Goal: Check status

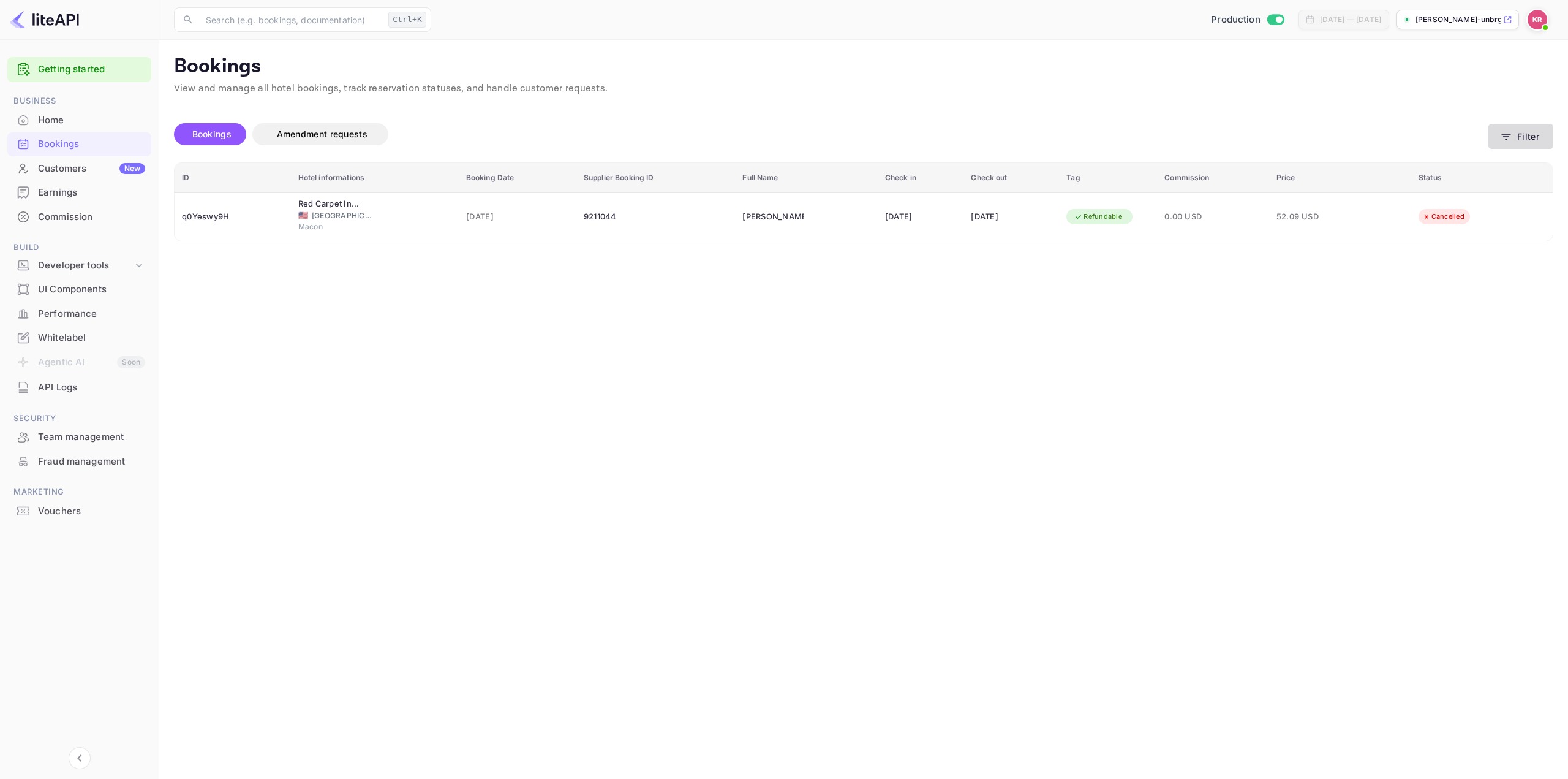
click at [1544, 139] on button "Filter" at bounding box center [1521, 136] width 65 height 25
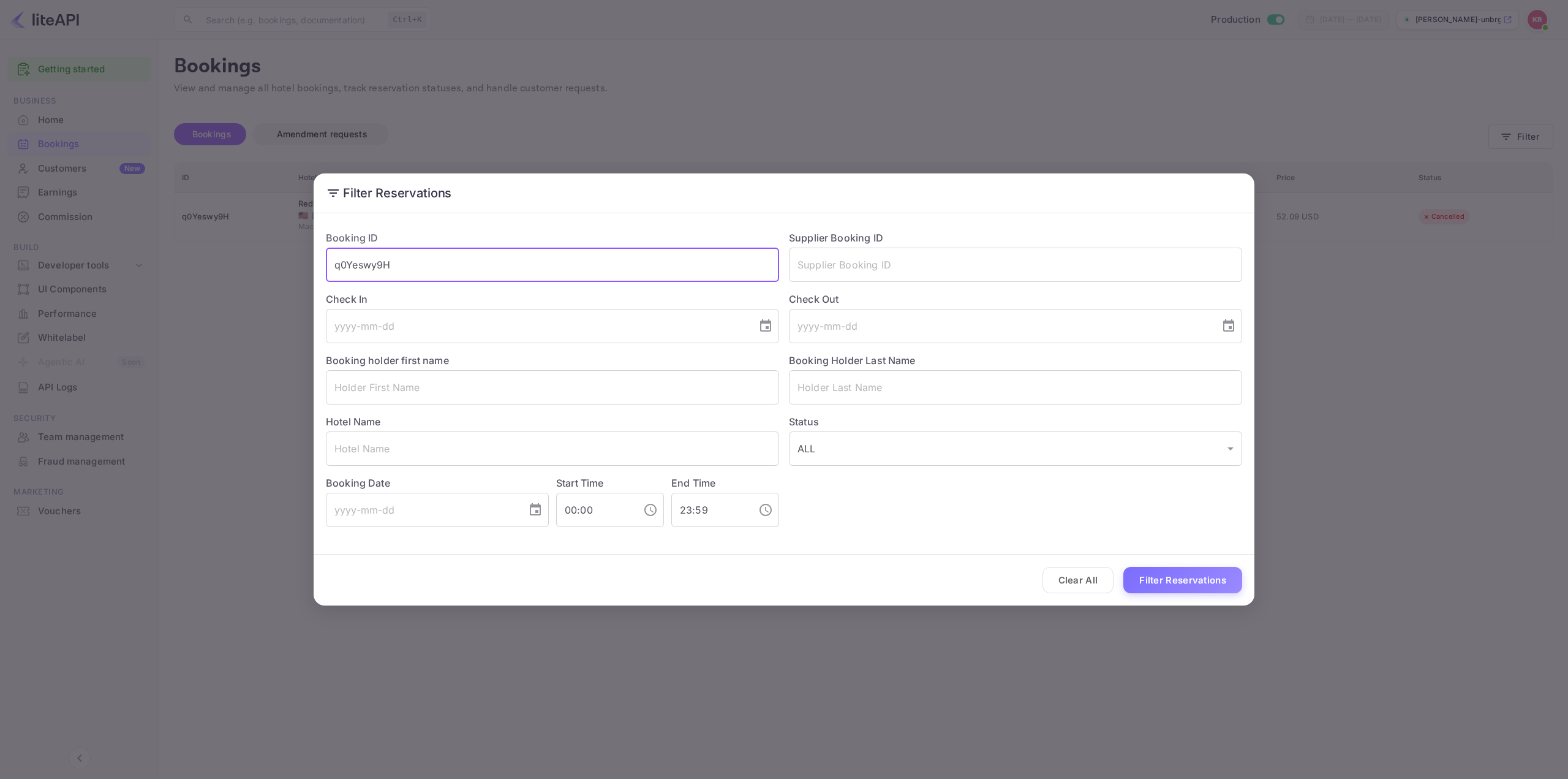
drag, startPoint x: 659, startPoint y: 262, endPoint x: 223, endPoint y: 278, distance: 436.3
click at [233, 275] on div "Filter Reservations Booking ID q0Yeswy9H ​ Supplier Booking ID ​ Check In ​ Che…" at bounding box center [784, 389] width 1568 height 779
paste input "9czl-d_-p"
type input "9czl-d_-p"
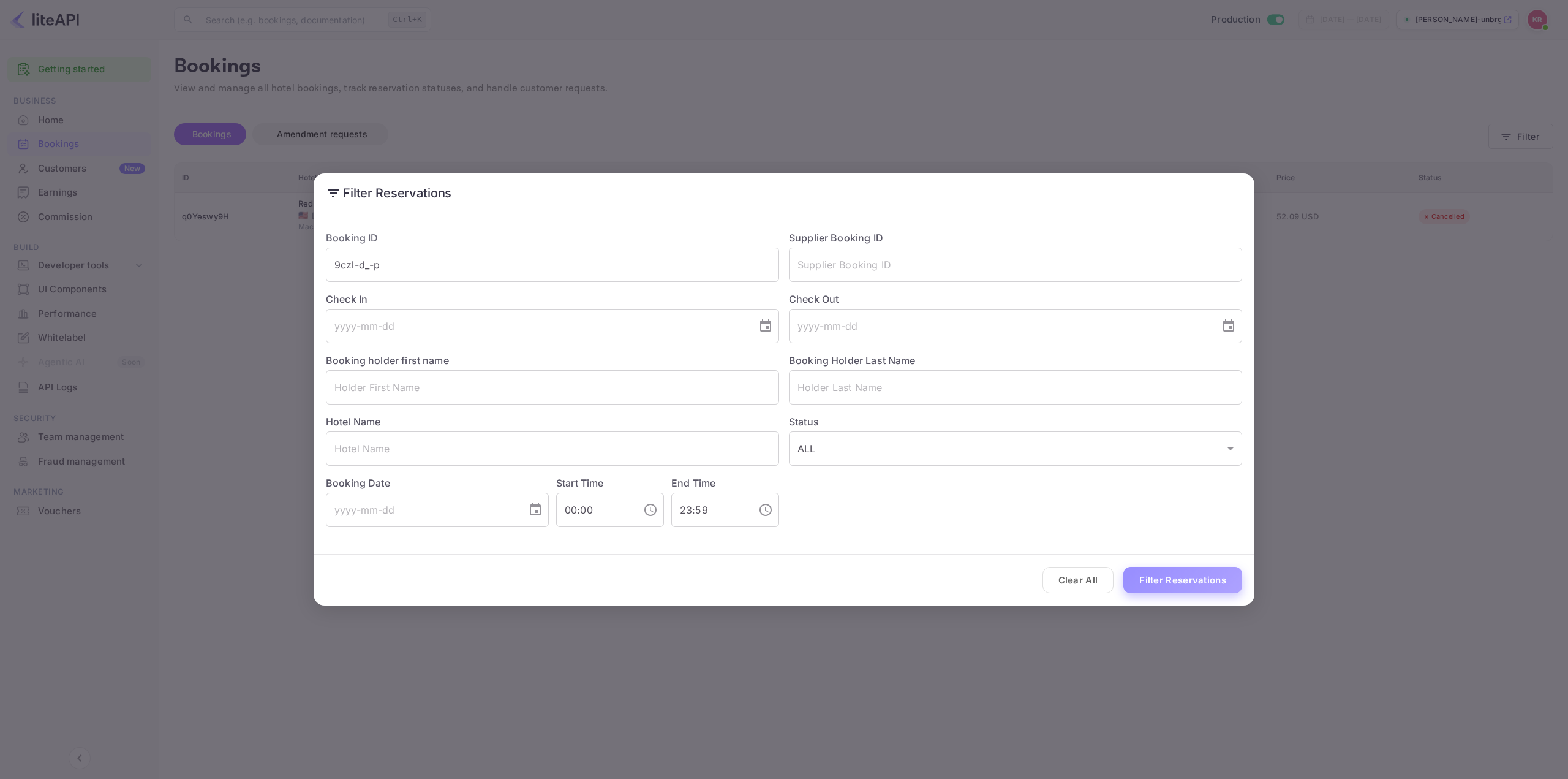
click at [1165, 578] on button "Filter Reservations" at bounding box center [1183, 580] width 119 height 27
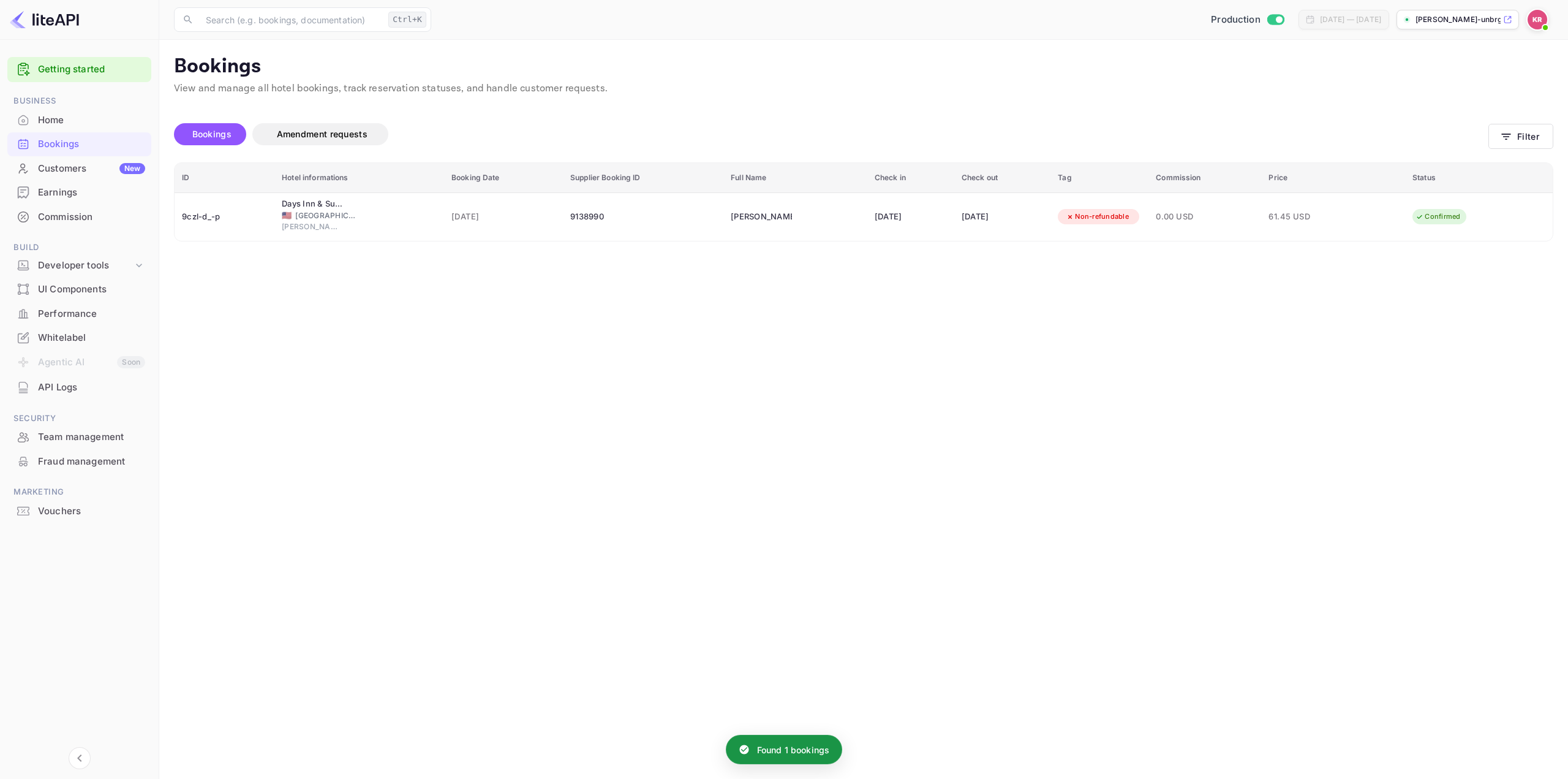
click at [1337, 240] on td "61.45 USD" at bounding box center [1333, 216] width 144 height 48
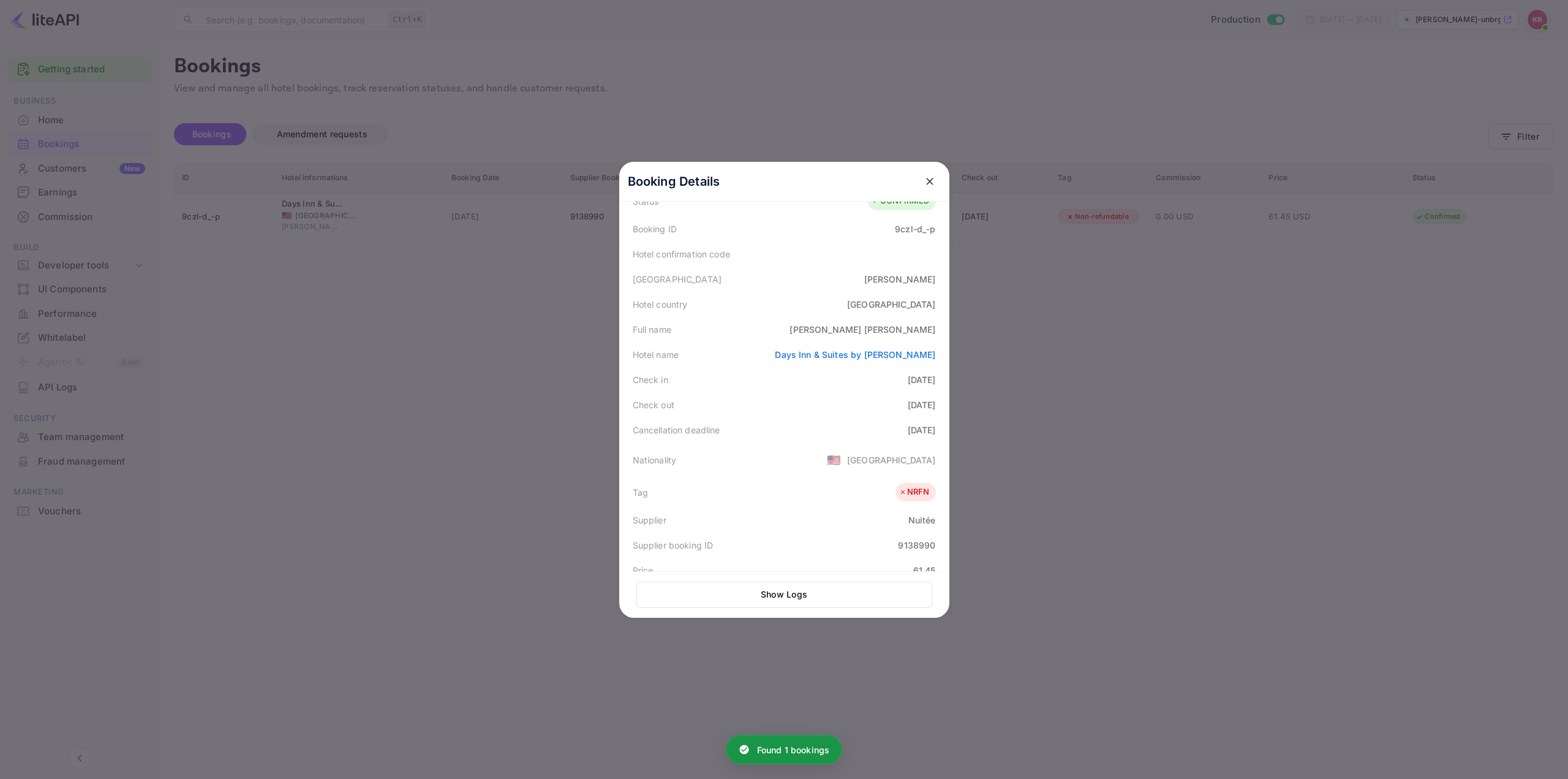
scroll to position [245, 0]
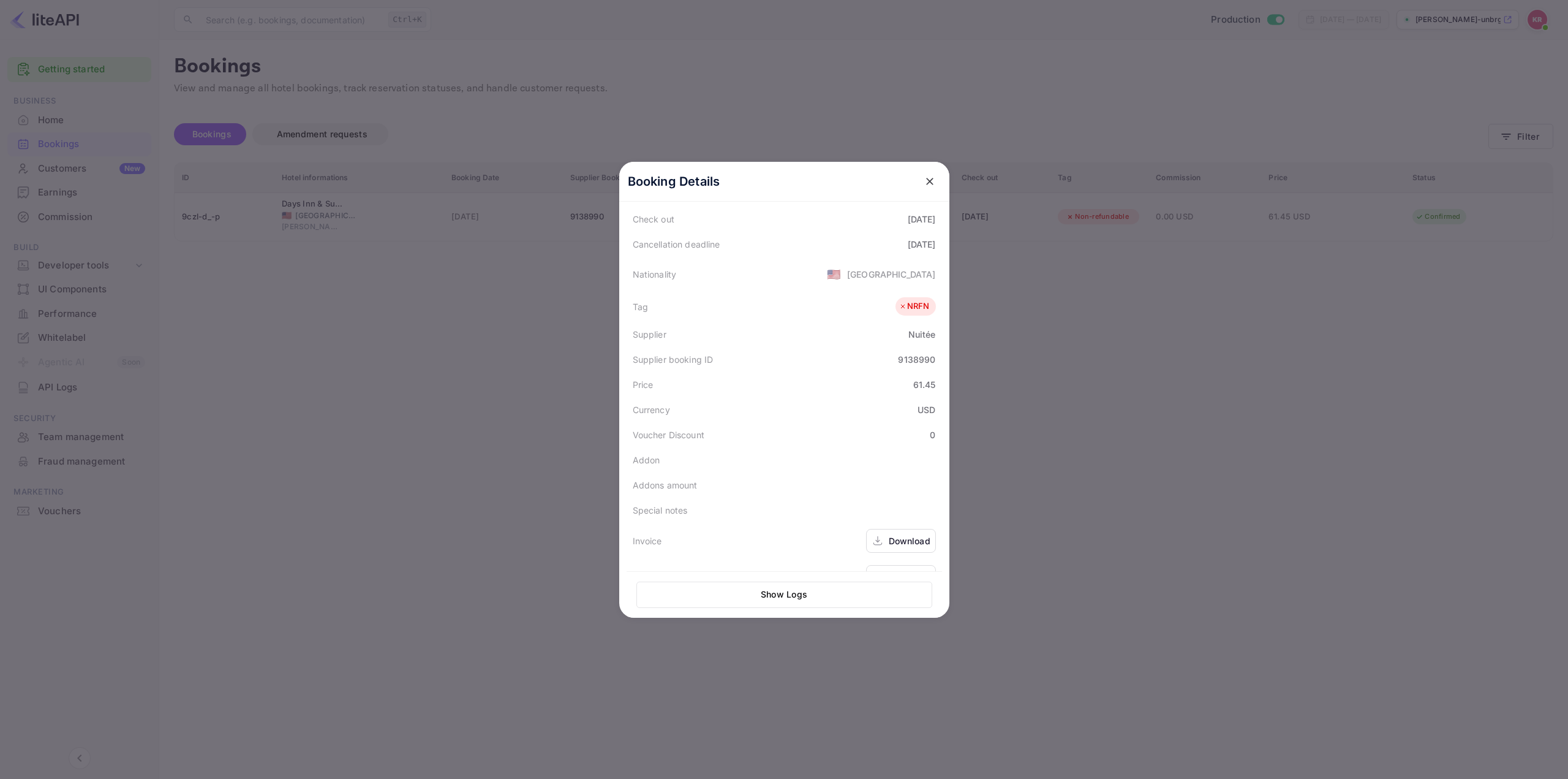
click at [924, 185] on icon "close" at bounding box center [930, 182] width 12 height 12
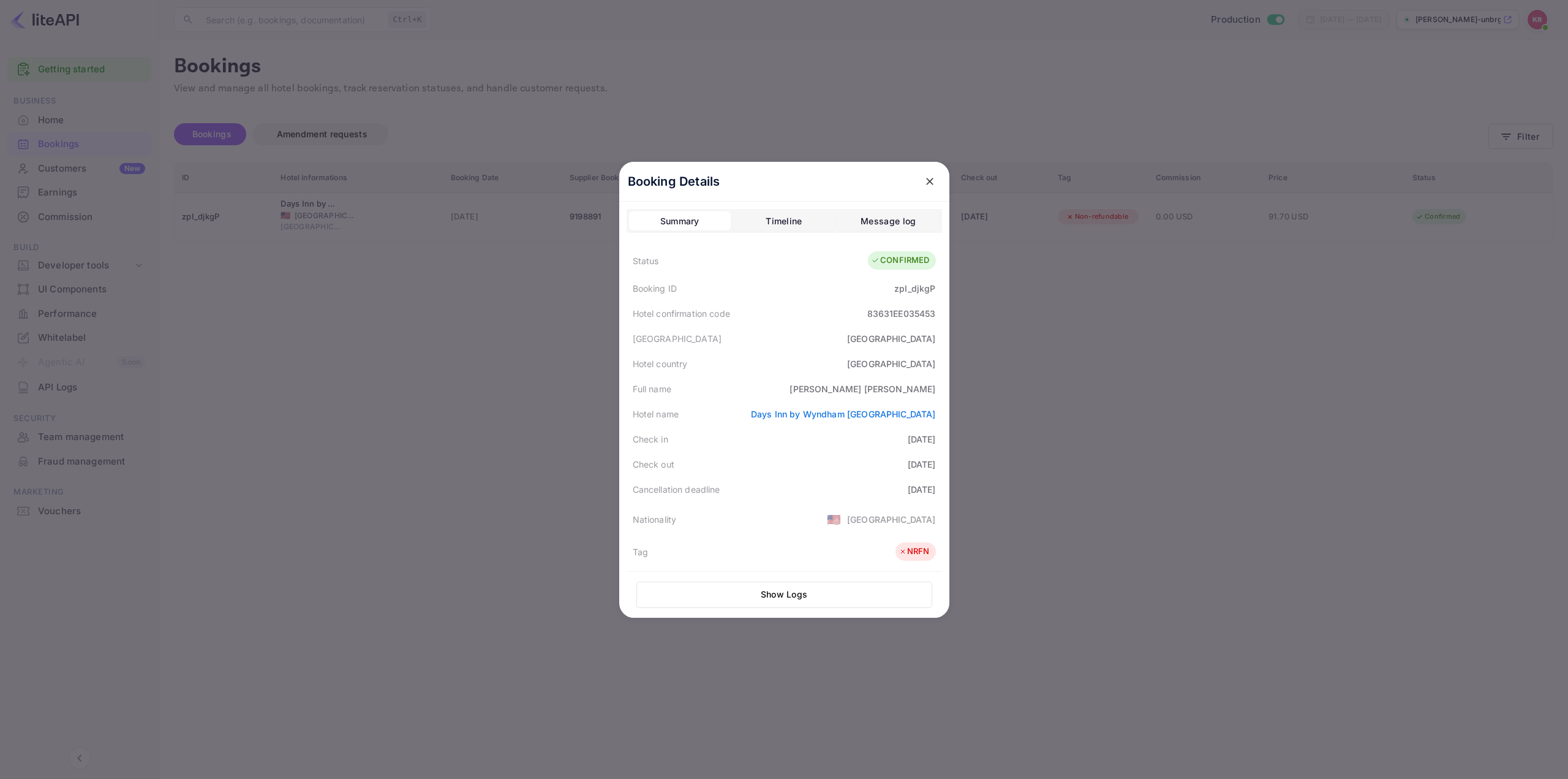
click at [1281, 333] on div at bounding box center [784, 389] width 1568 height 779
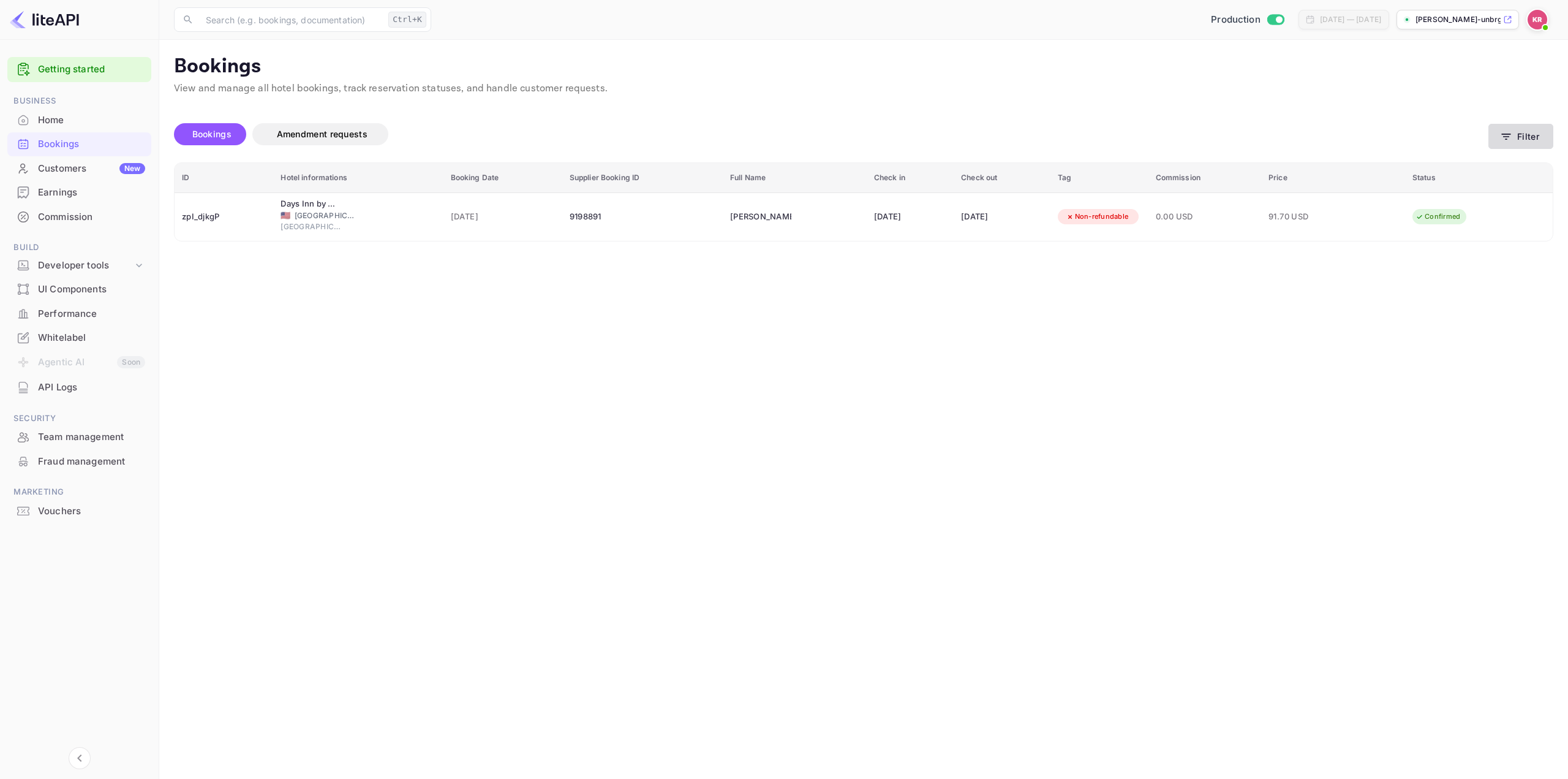
click at [1509, 142] on icon "button" at bounding box center [1506, 137] width 12 height 12
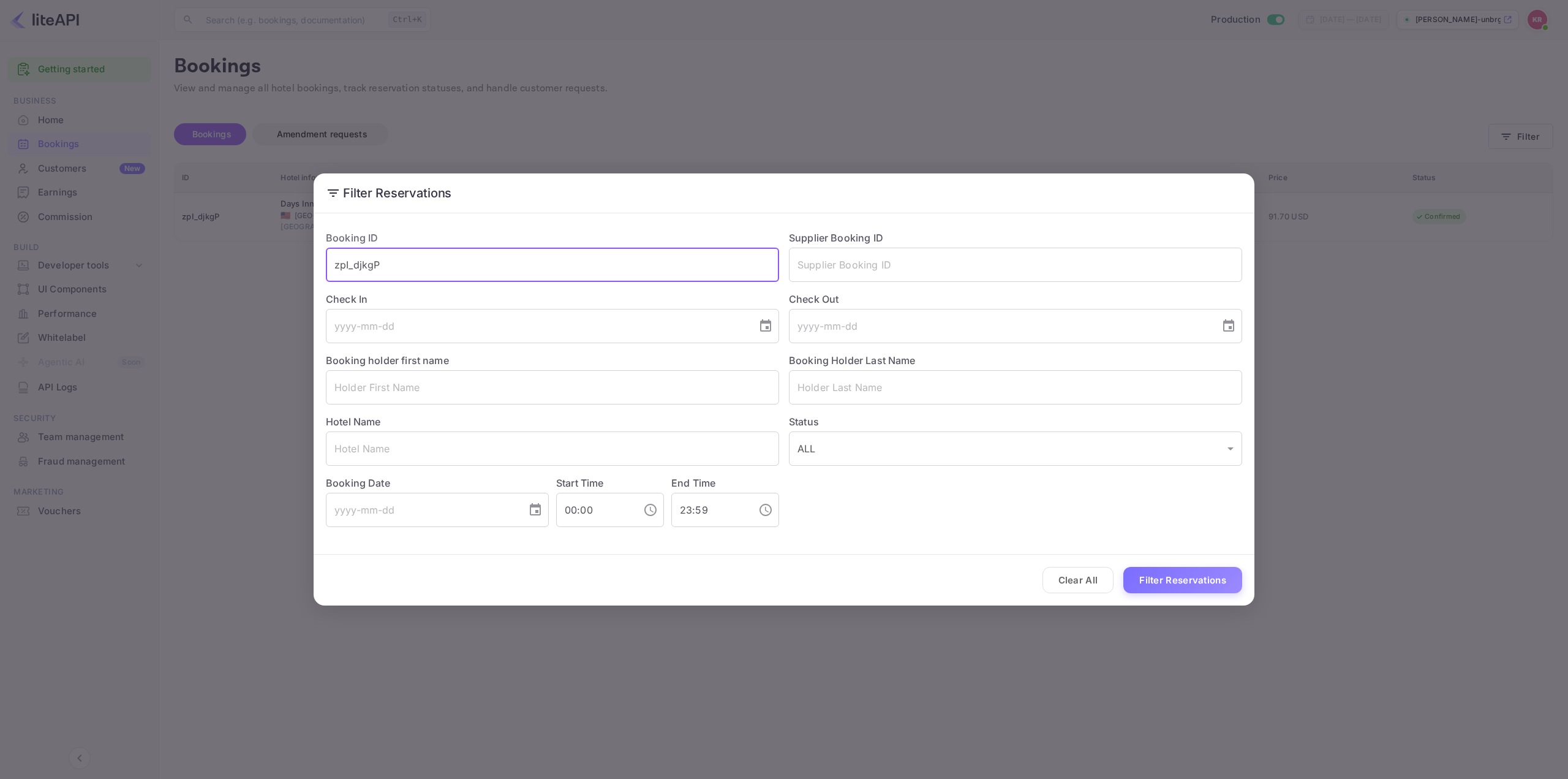
drag, startPoint x: 542, startPoint y: 266, endPoint x: 110, endPoint y: 251, distance: 432.3
click at [124, 235] on div "Filter Reservations Booking ID zpI_djkgP ​ Supplier Booking ID ​ Check In ​ Che…" at bounding box center [784, 389] width 1568 height 779
paste input "8RoHO8TfH"
type input "8RoHO8TfH"
click at [1160, 579] on button "Filter Reservations" at bounding box center [1183, 580] width 119 height 27
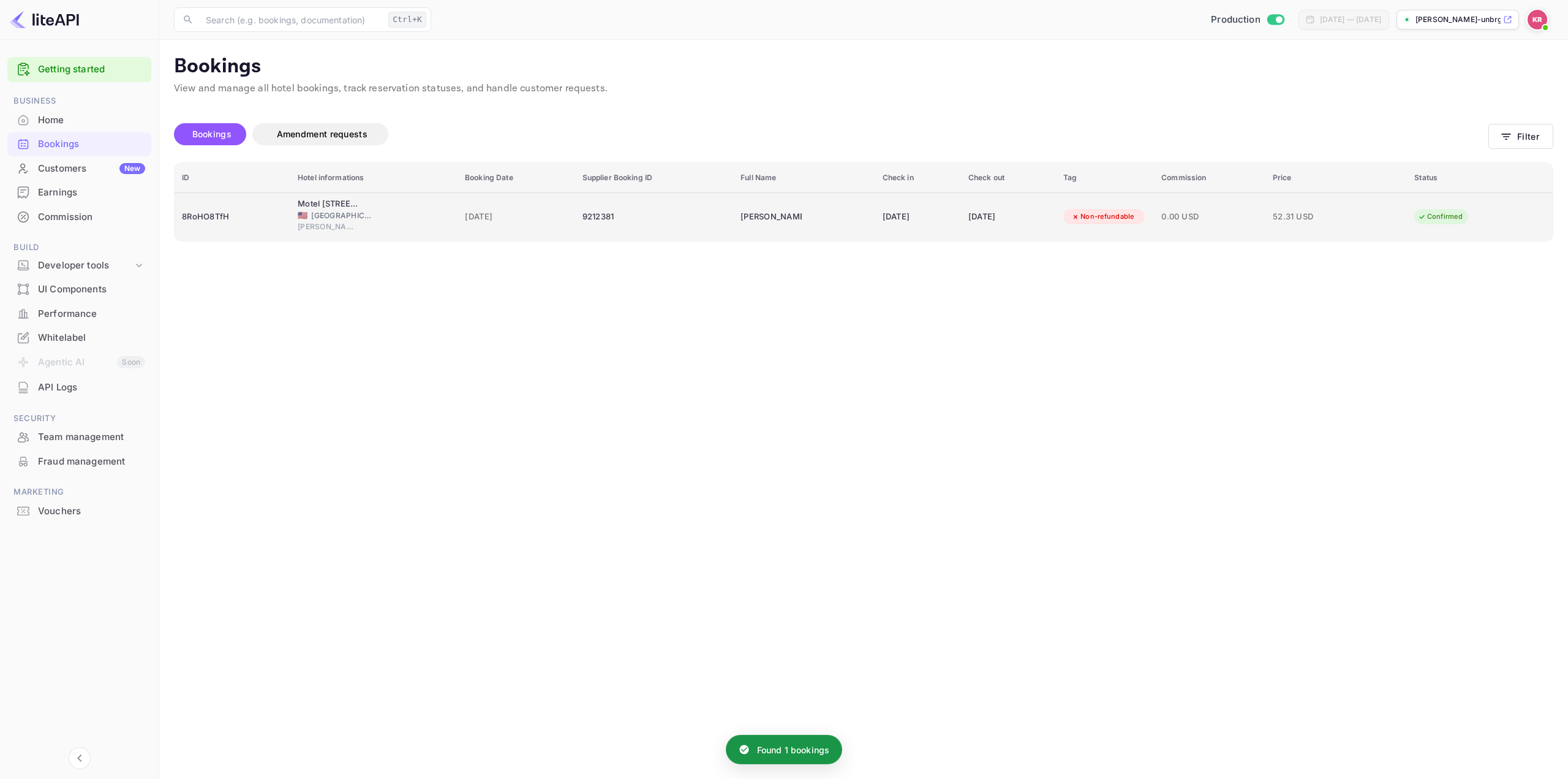
click at [733, 217] on td "Carlos Figueroa" at bounding box center [804, 216] width 142 height 48
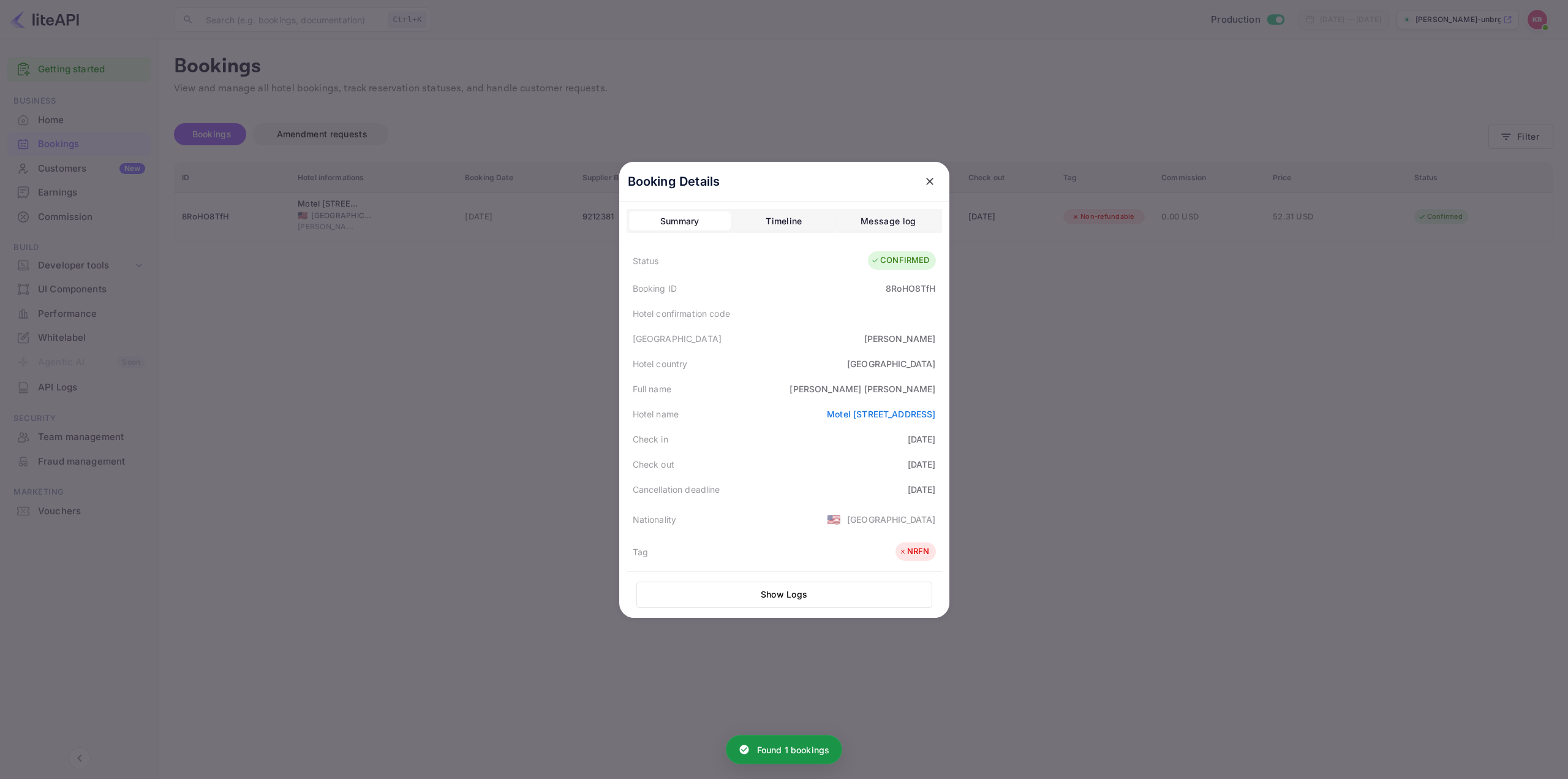
drag, startPoint x: 866, startPoint y: 316, endPoint x: 949, endPoint y: 312, distance: 83.1
click at [867, 317] on div "Hotel confirmation code" at bounding box center [785, 313] width 316 height 25
click at [794, 385] on div "Full name Carlos Figueroa" at bounding box center [785, 388] width 316 height 25
click at [789, 382] on div "Full name Carlos Figueroa" at bounding box center [785, 388] width 316 height 25
click at [795, 381] on div "Full name Carlos Figueroa" at bounding box center [785, 388] width 316 height 25
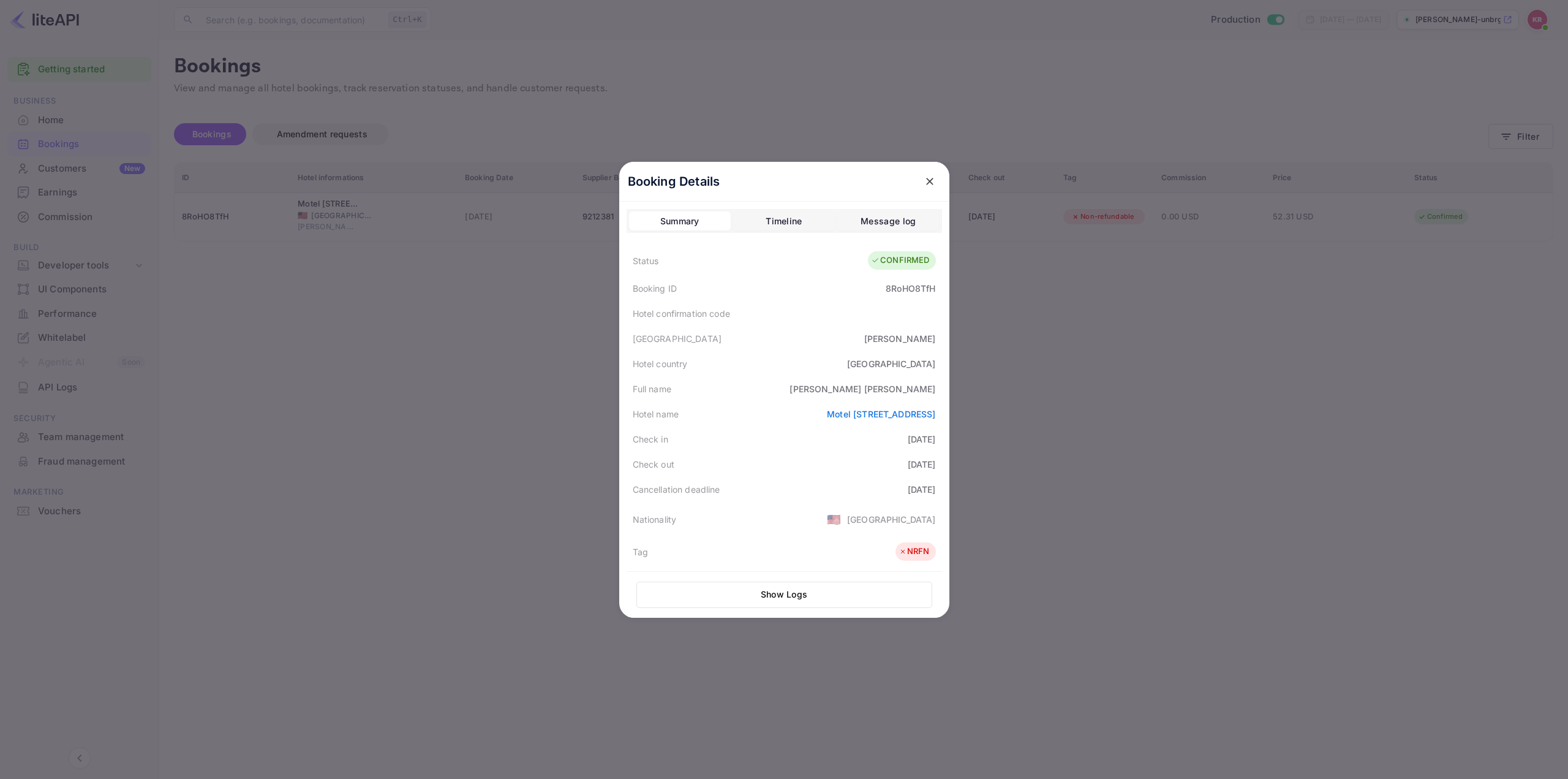
click at [798, 381] on div "Full name Carlos Figueroa" at bounding box center [785, 388] width 316 height 25
click at [806, 383] on div "Full name Carlos Figueroa" at bounding box center [785, 388] width 316 height 25
click at [798, 383] on div "Full name Carlos Figueroa" at bounding box center [785, 388] width 316 height 25
click at [800, 381] on div "Full name Carlos Figueroa" at bounding box center [785, 388] width 316 height 25
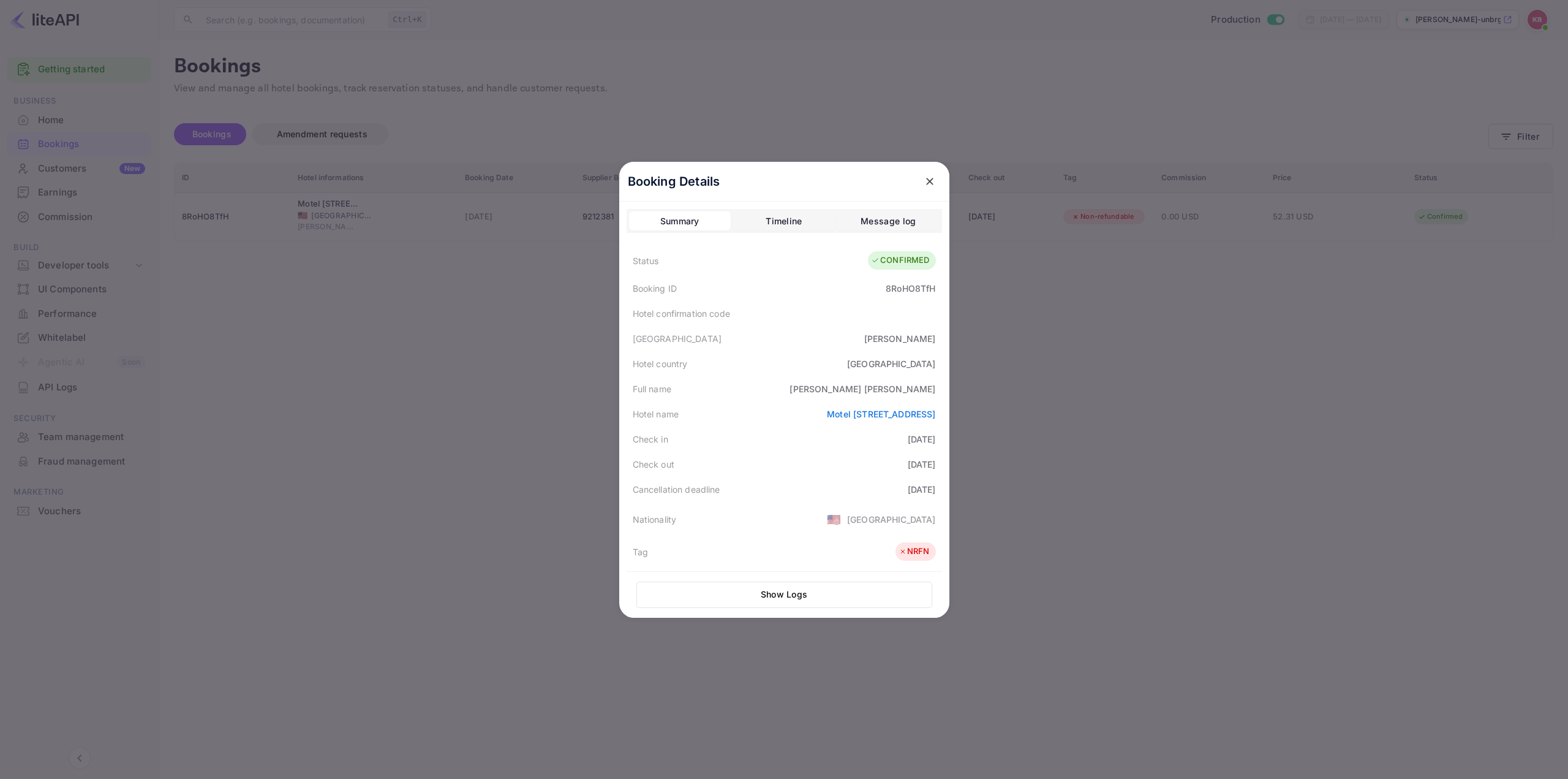
click at [800, 384] on div "Full name Carlos Figueroa" at bounding box center [785, 388] width 316 height 25
click at [1120, 423] on div at bounding box center [784, 389] width 1568 height 779
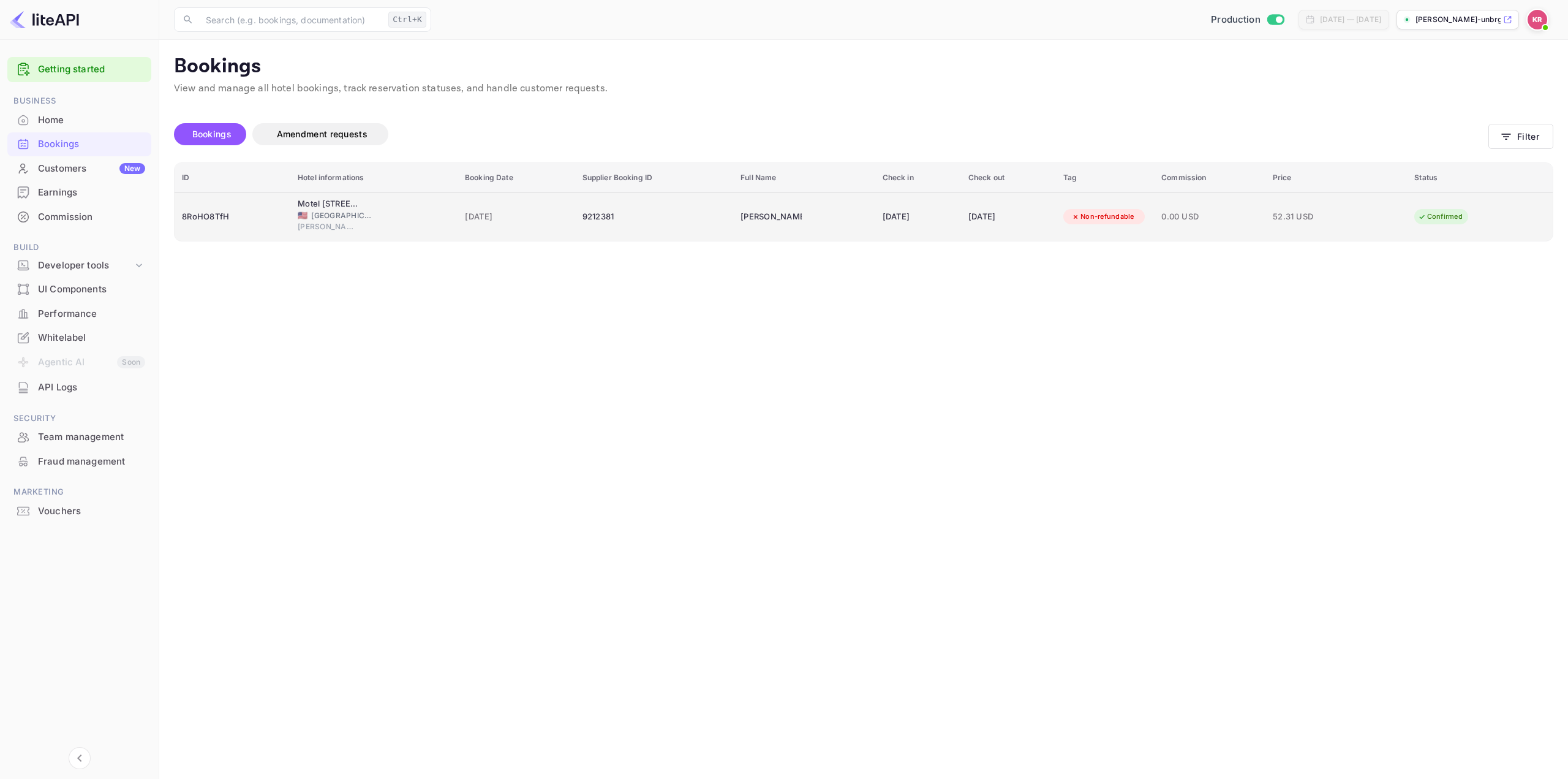
click at [1029, 217] on div "[DATE]" at bounding box center [1008, 217] width 80 height 20
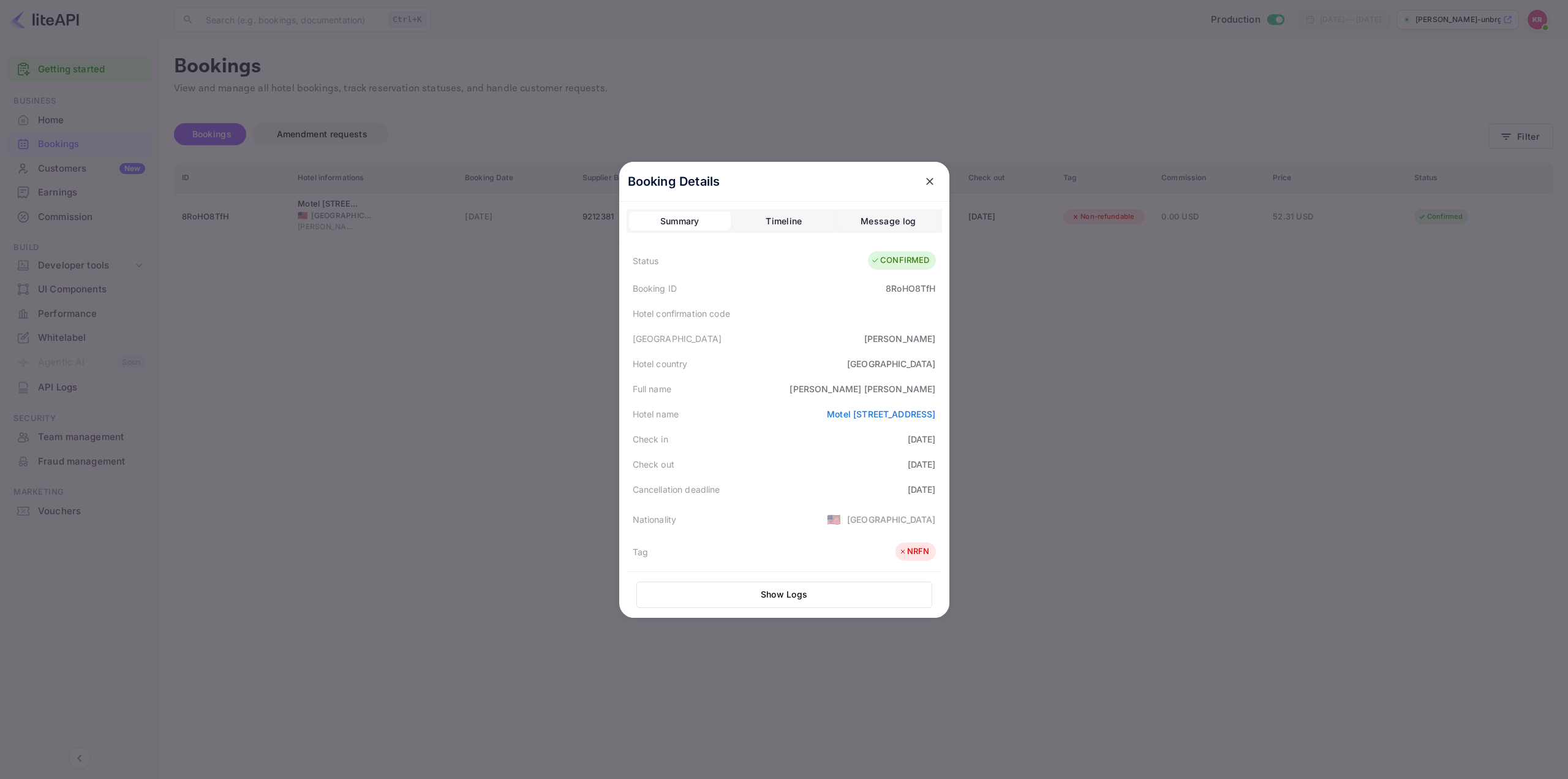
click at [1147, 322] on div at bounding box center [784, 389] width 1568 height 779
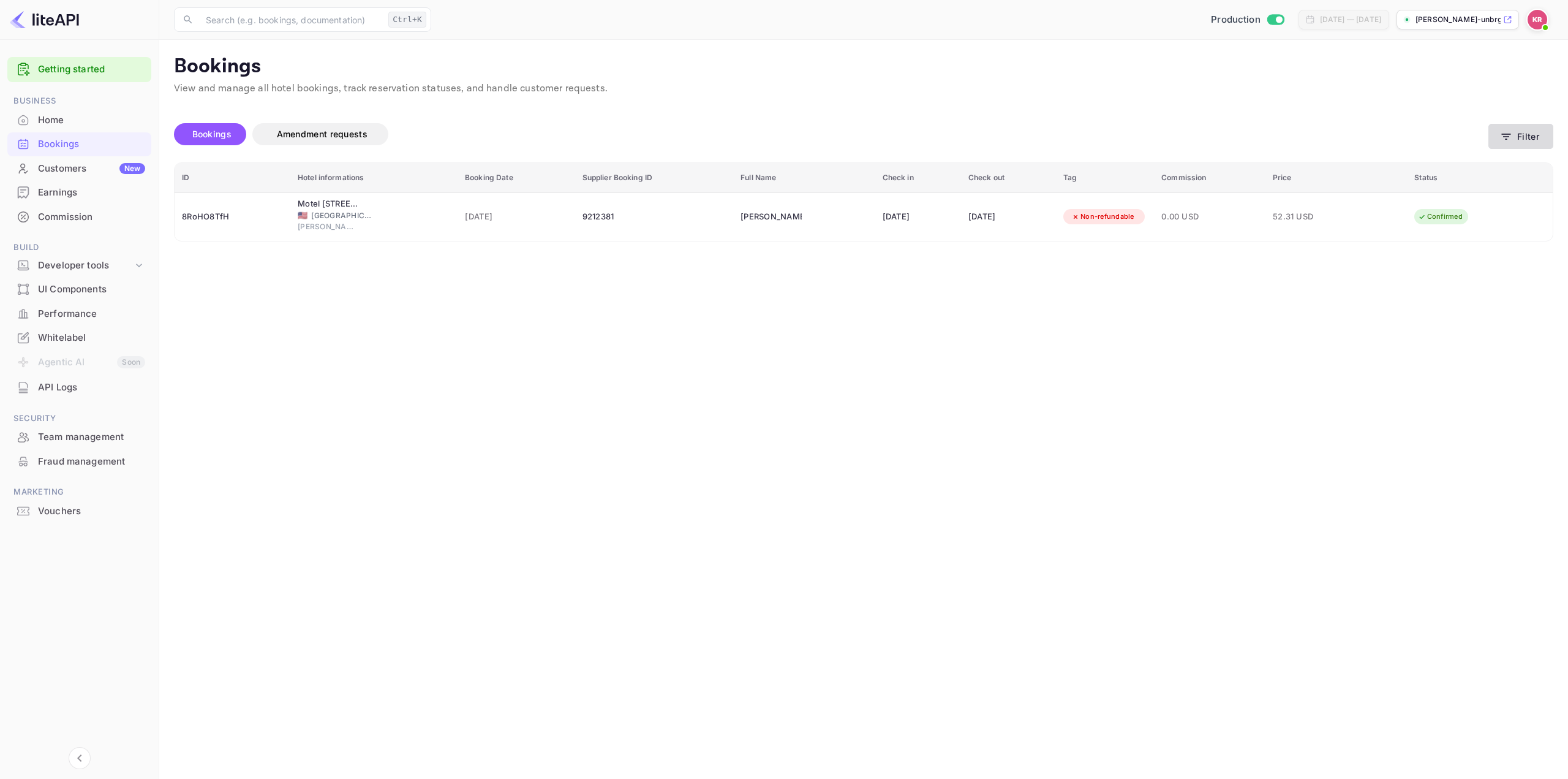
click at [1521, 131] on button "Filter" at bounding box center [1521, 136] width 65 height 25
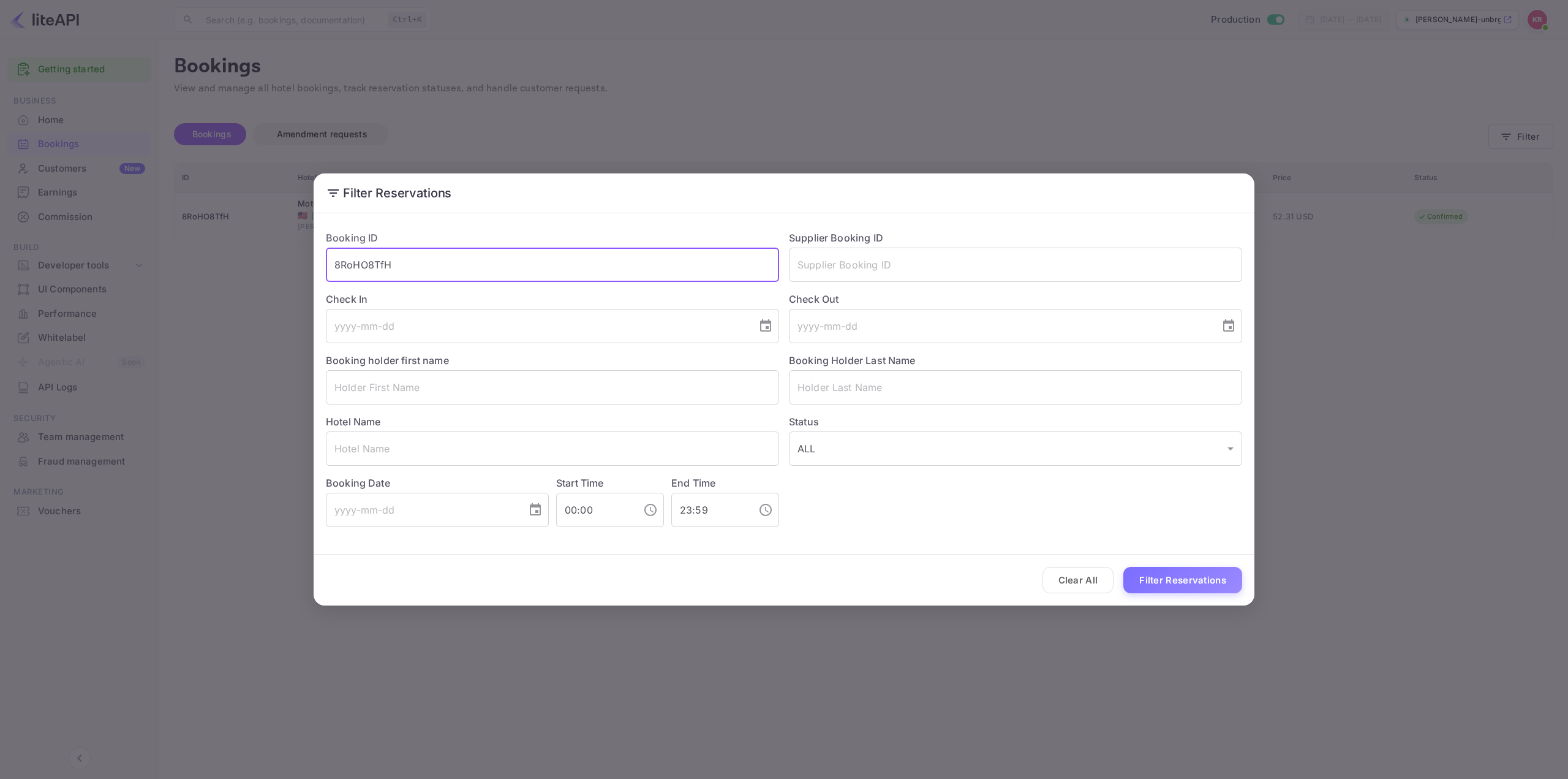
drag, startPoint x: 606, startPoint y: 265, endPoint x: 40, endPoint y: 265, distance: 566.0
click at [67, 266] on div "Filter Reservations Booking ID 8RoHO8TfH ​ Supplier Booking ID ​ Check In ​ Che…" at bounding box center [784, 389] width 1568 height 779
paste input "66JPAzJY"
type input "66JPAzJY"
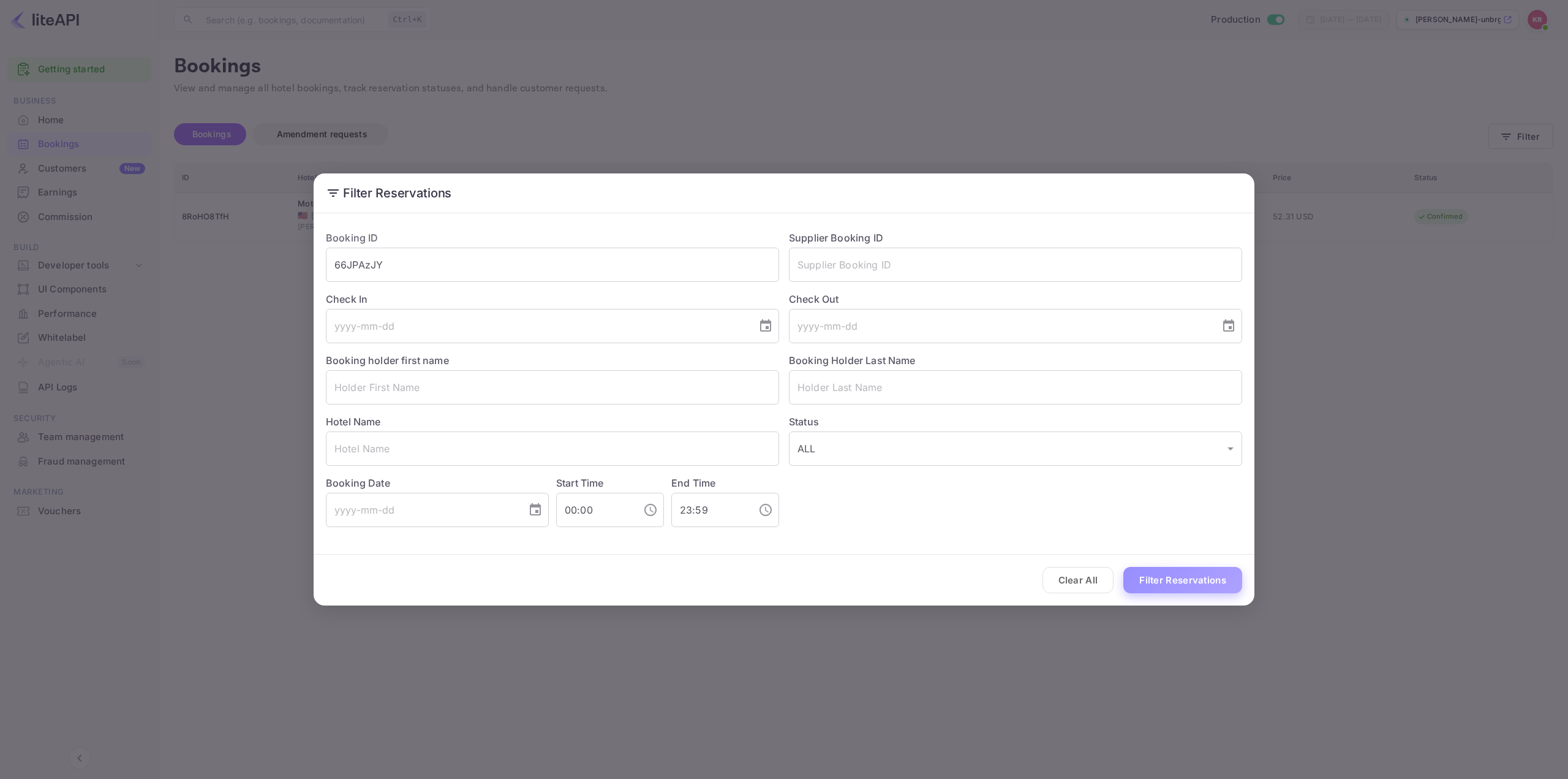
click at [1181, 571] on button "Filter Reservations" at bounding box center [1183, 580] width 119 height 27
click at [1337, 500] on div "Filter Reservations Booking ID 66JPAzJY ​ Supplier Booking ID ​ Check In ​ Chec…" at bounding box center [784, 389] width 1568 height 779
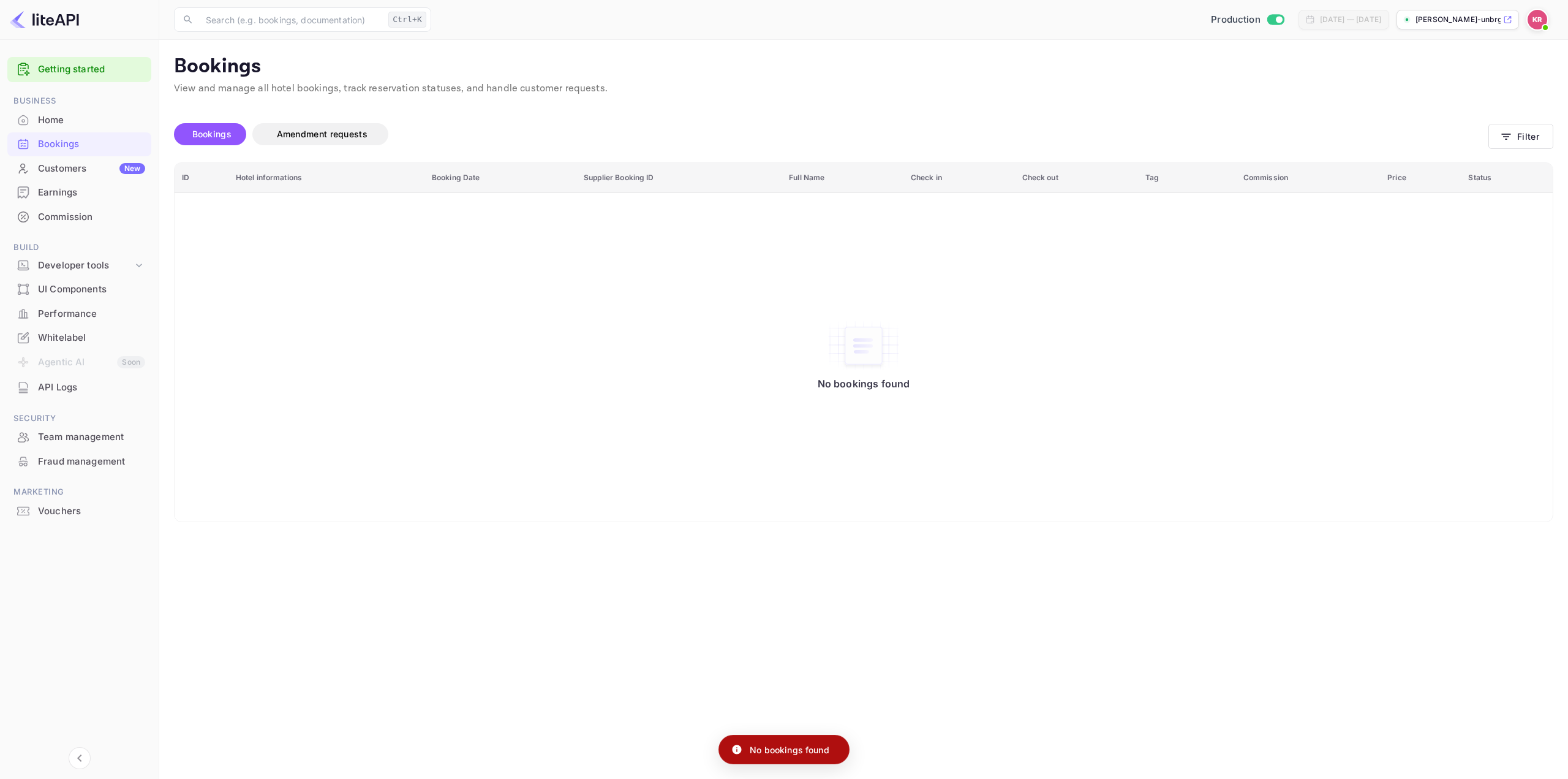
click at [885, 503] on div "No bookings found" at bounding box center [863, 357] width 1354 height 311
click at [1530, 130] on button "Filter" at bounding box center [1521, 136] width 65 height 25
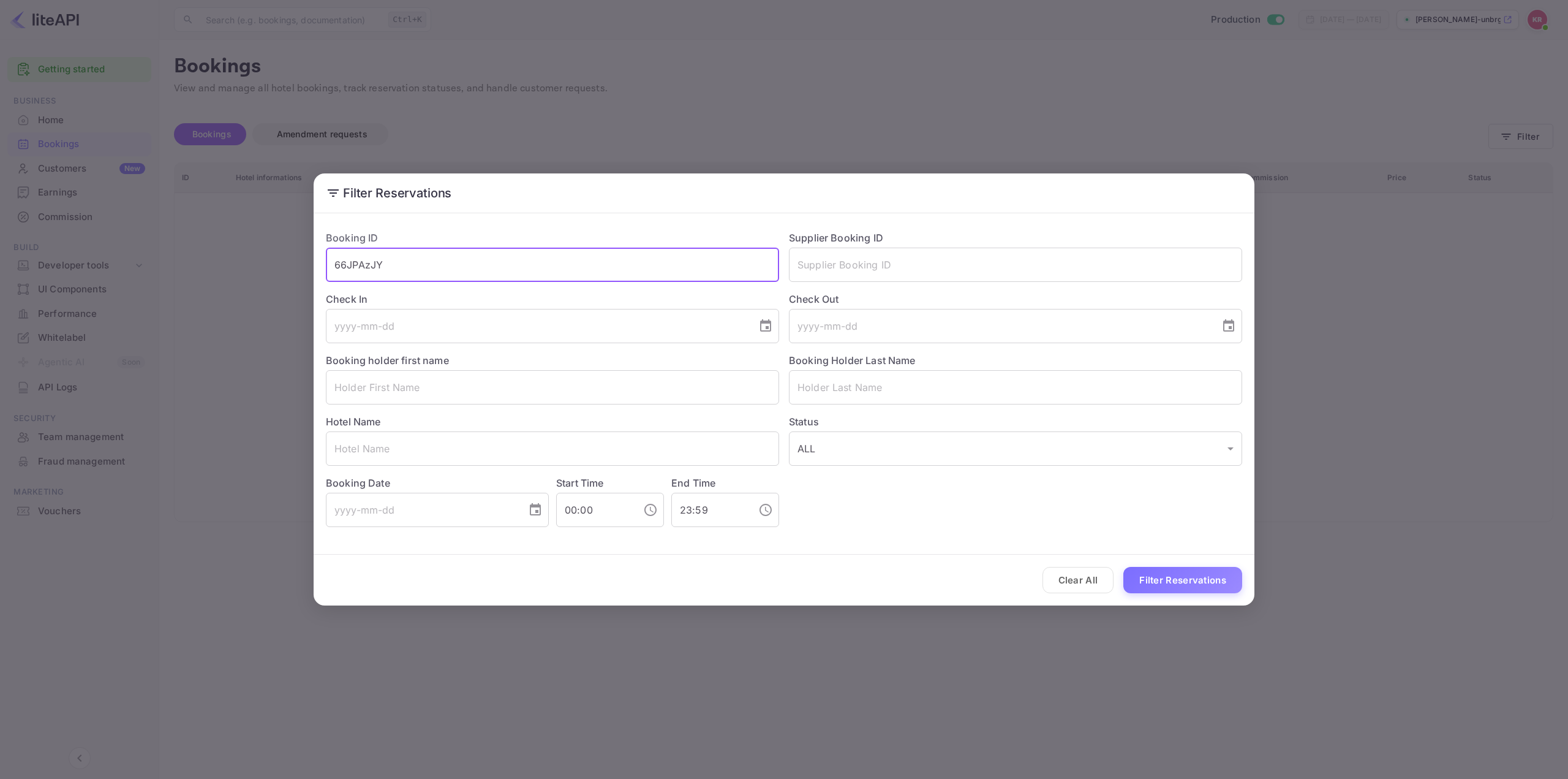
drag, startPoint x: 370, startPoint y: 272, endPoint x: 80, endPoint y: 288, distance: 290.4
click at [92, 288] on div "Filter Reservations Booking ID 66JPAzJY ​ Supplier Booking ID ​ Check In ​ Chec…" at bounding box center [784, 389] width 1568 height 779
paste input "_"
type input "66JPAzJY_"
click at [1187, 583] on button "Filter Reservations" at bounding box center [1183, 580] width 119 height 27
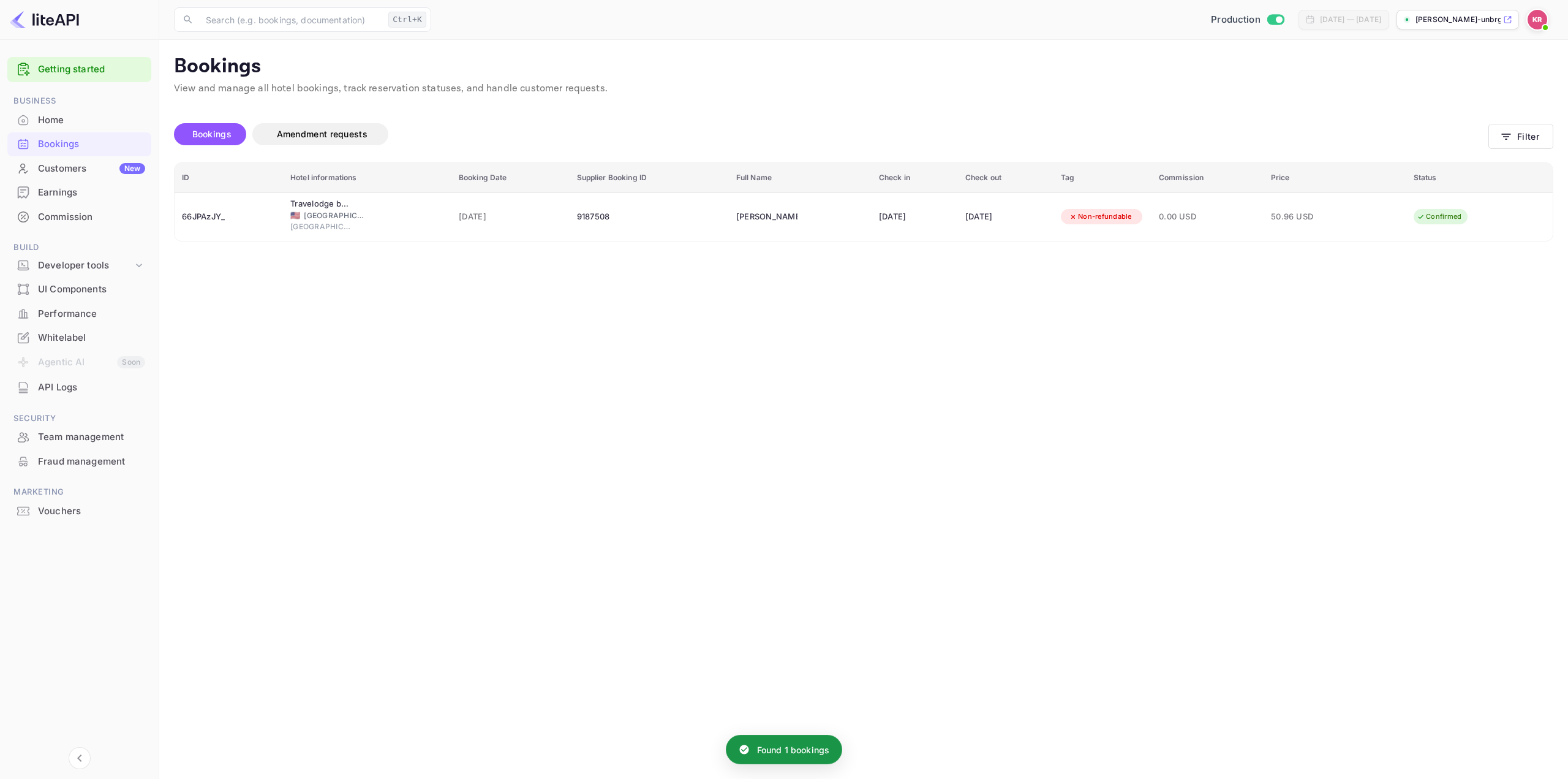
click at [1412, 365] on div "Filter Reservations Booking ID 66JPAzJY_ ​ Supplier Booking ID ​ Check In ​ Che…" at bounding box center [784, 389] width 1568 height 779
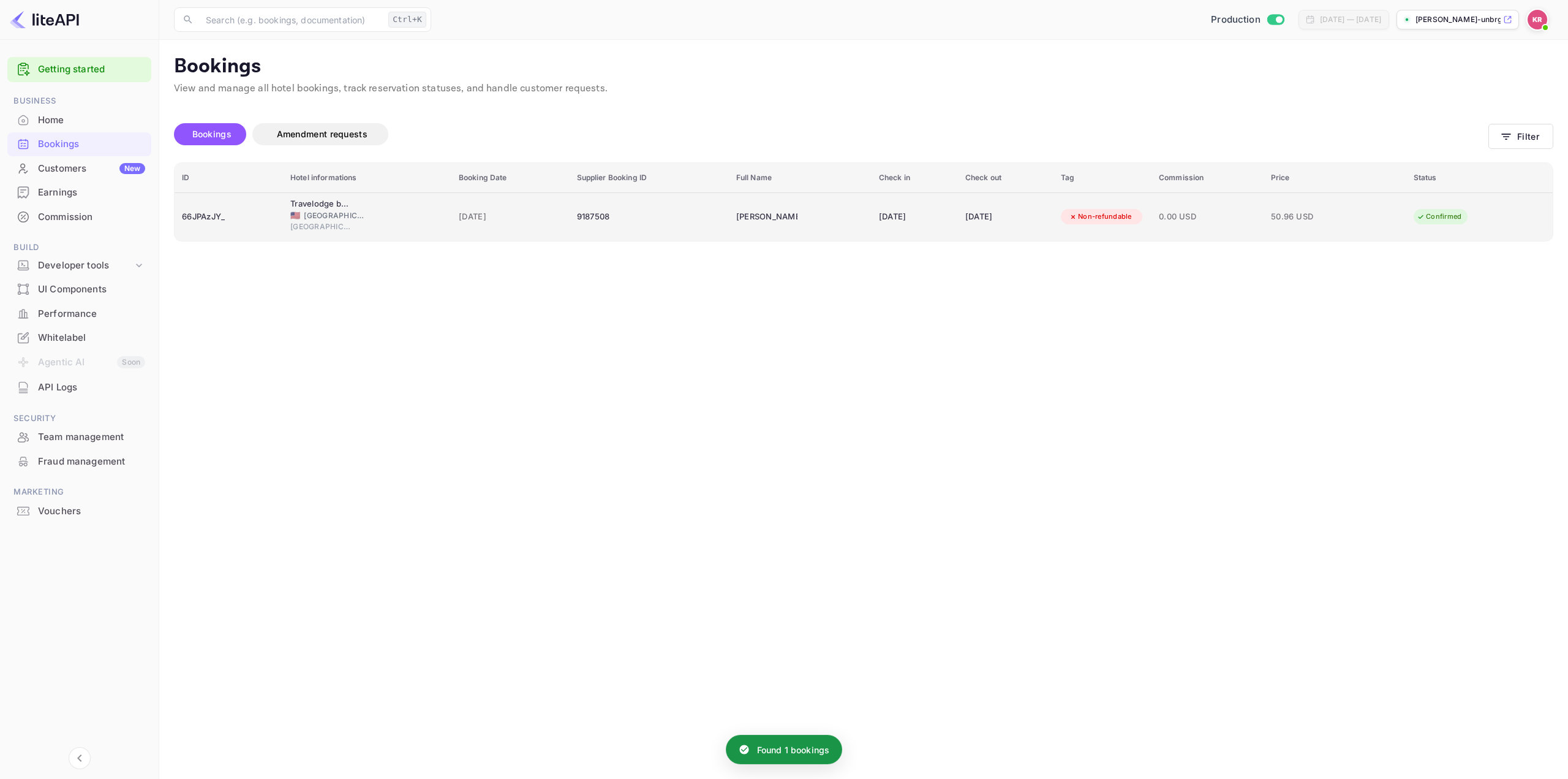
click at [1194, 226] on div "0.00 USD" at bounding box center [1208, 217] width 98 height 20
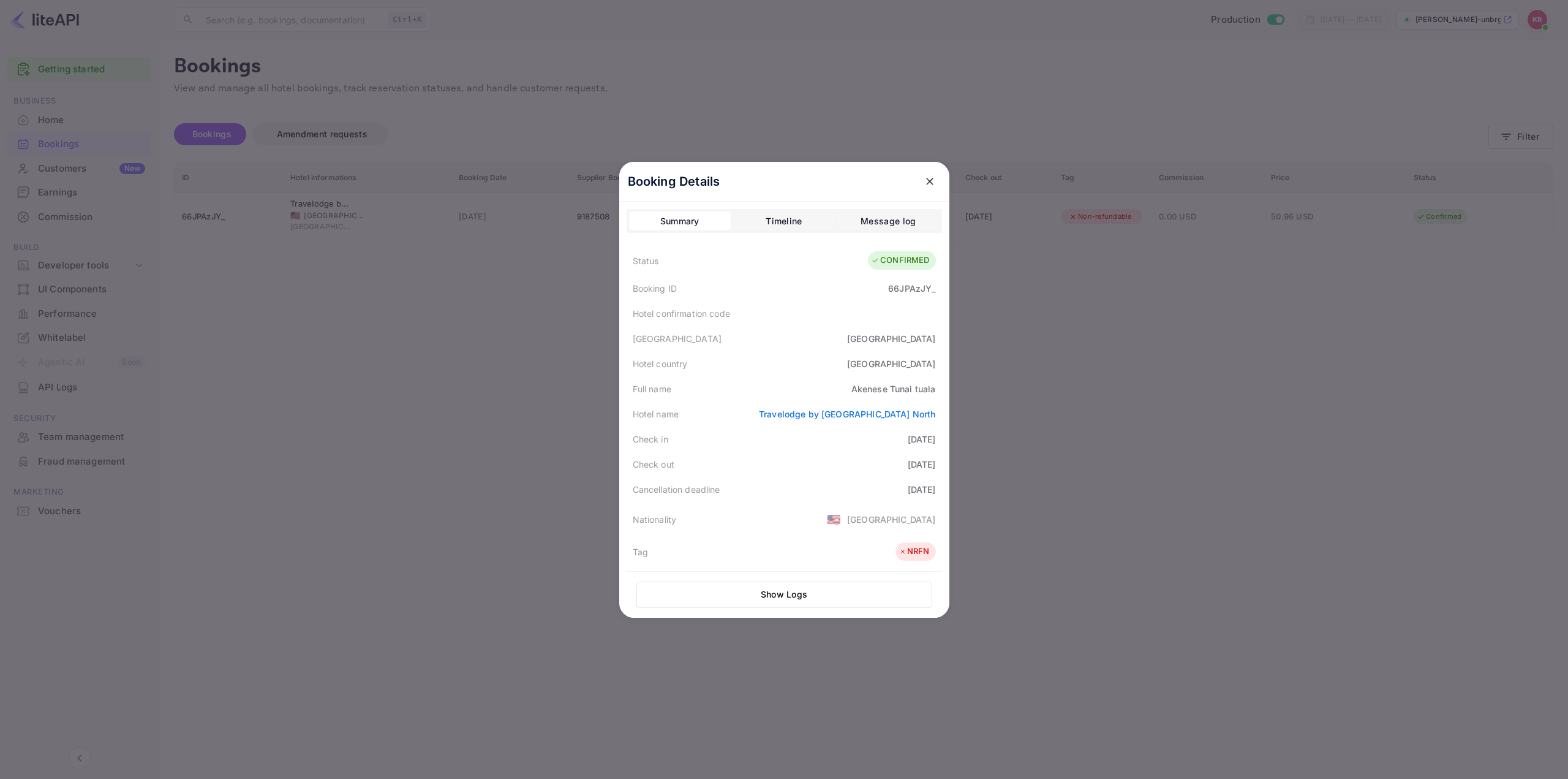
drag, startPoint x: 726, startPoint y: 420, endPoint x: 930, endPoint y: 420, distance: 204.0
click at [930, 420] on div "Hotel name Travelodge by Wyndham San Francisco Airport North" at bounding box center [785, 414] width 316 height 25
click at [808, 460] on div "Check out 2025-09-02" at bounding box center [785, 464] width 316 height 25
click at [789, 388] on div "Full name Akenese Tunai tuala" at bounding box center [785, 388] width 316 height 25
click at [781, 446] on div "Check in 2025-09-01" at bounding box center [785, 439] width 316 height 25
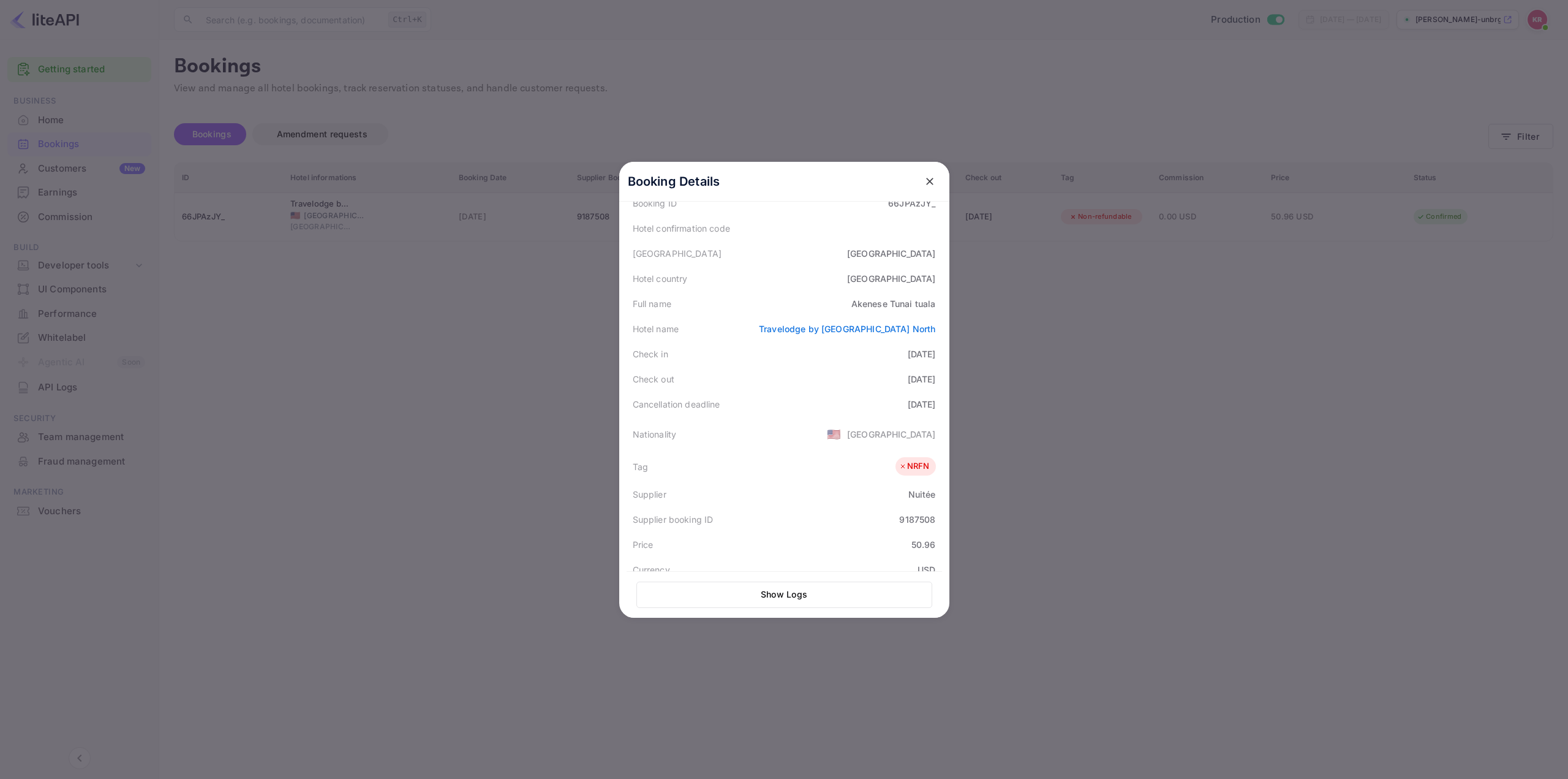
scroll to position [274, 0]
